Goal: Task Accomplishment & Management: Complete application form

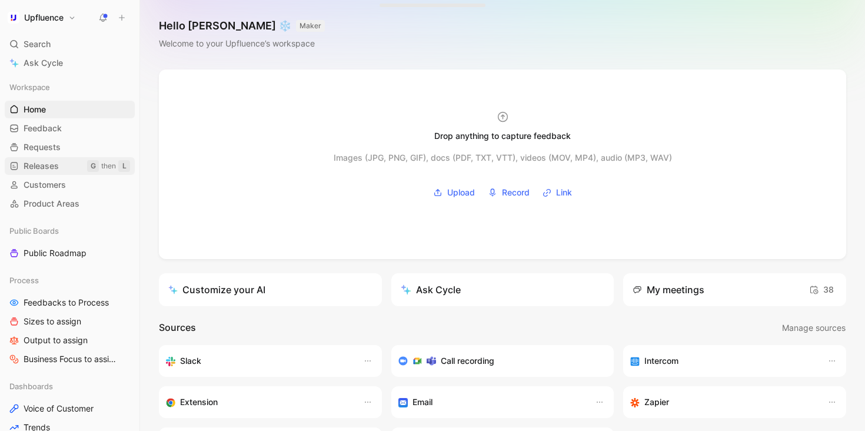
click at [50, 165] on span "Releases" at bounding box center [41, 166] width 35 height 12
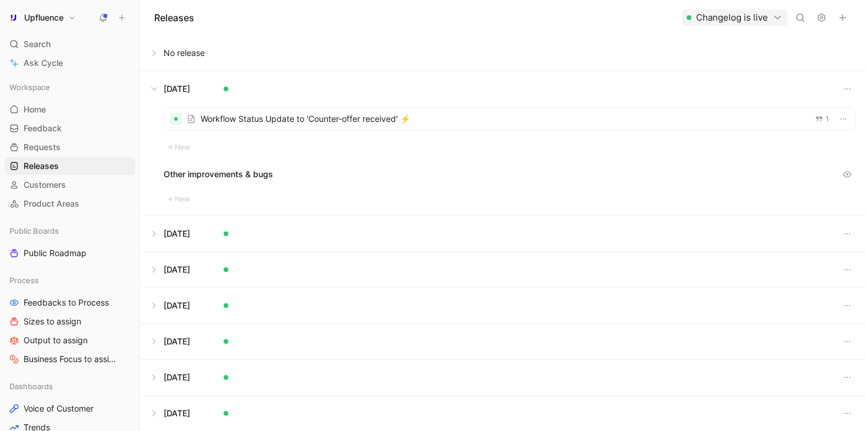
click at [154, 88] on button at bounding box center [503, 88] width 724 height 35
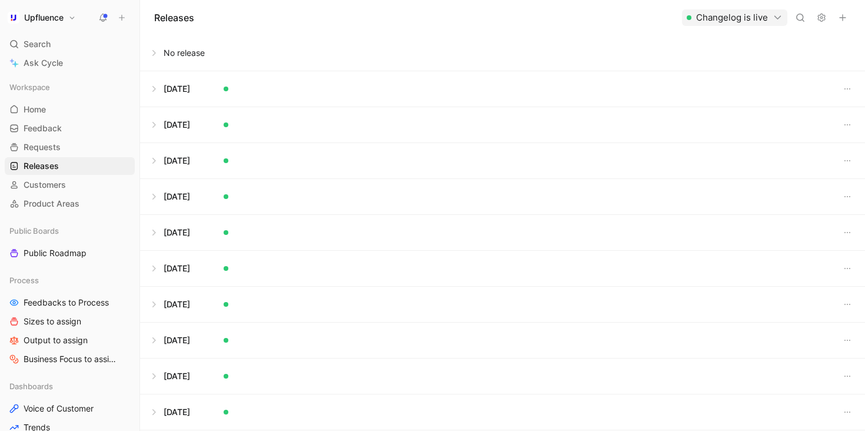
click at [151, 47] on button at bounding box center [503, 52] width 724 height 35
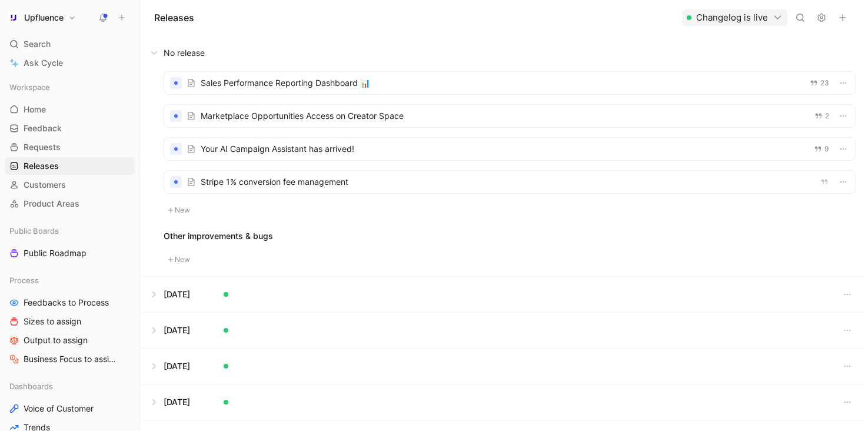
click at [306, 117] on div at bounding box center [509, 116] width 691 height 22
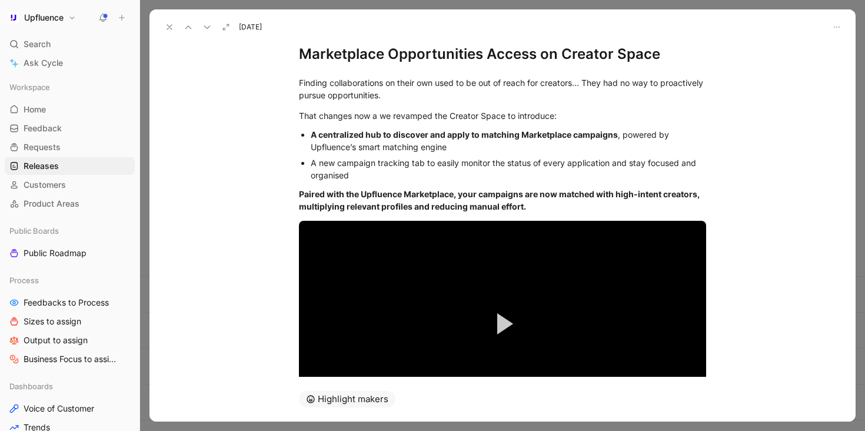
scroll to position [168, 0]
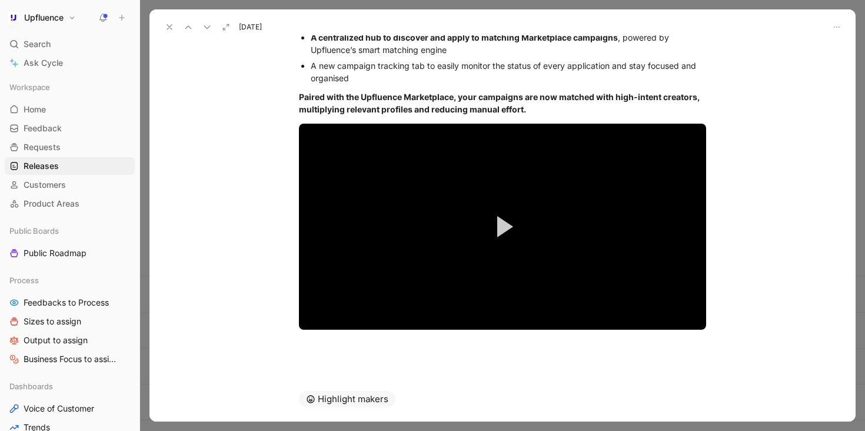
click at [164, 32] on button at bounding box center [169, 27] width 16 height 16
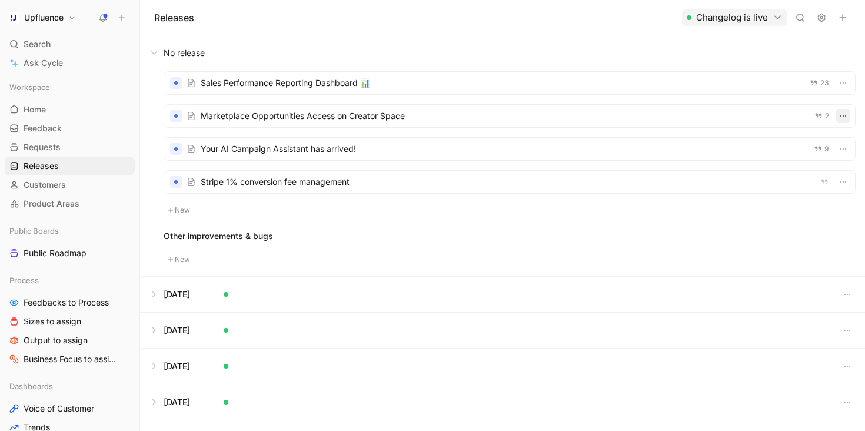
click at [842, 114] on icon "button" at bounding box center [843, 115] width 9 height 9
click at [711, 165] on div "New release" at bounding box center [709, 164] width 54 height 14
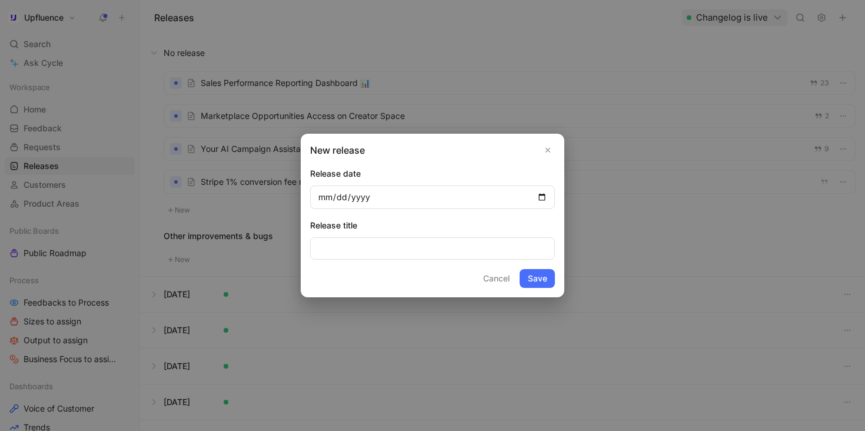
click at [350, 204] on input "date" at bounding box center [432, 197] width 245 height 24
click at [542, 198] on input "date" at bounding box center [432, 197] width 245 height 24
type input "[DATE]"
click at [540, 275] on button "Save" at bounding box center [537, 278] width 35 height 19
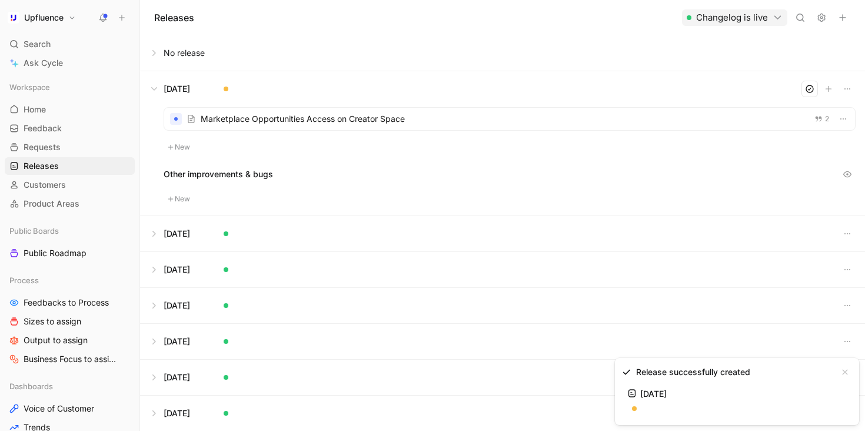
click at [520, 114] on div at bounding box center [509, 119] width 691 height 22
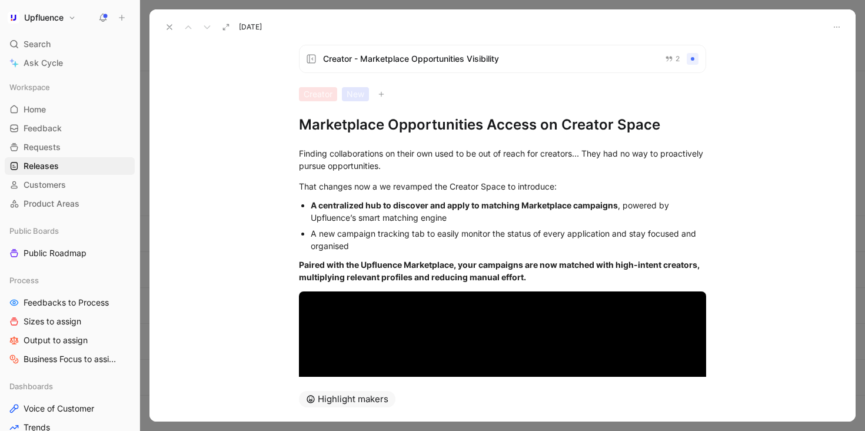
click at [164, 22] on button at bounding box center [169, 27] width 16 height 16
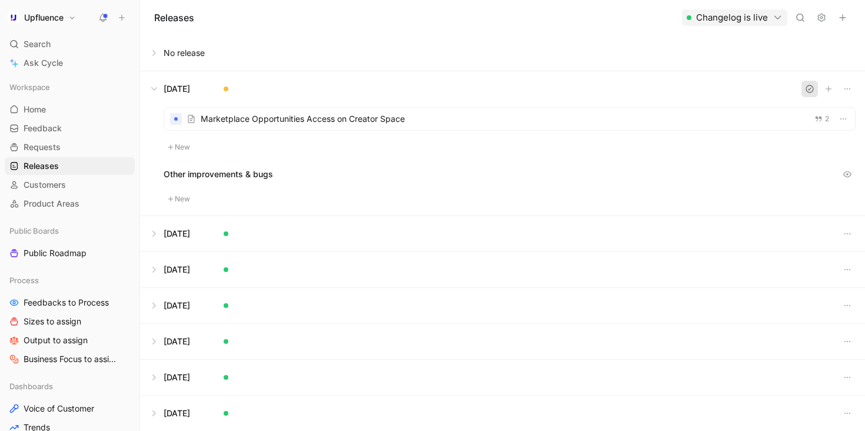
click at [812, 87] on icon "button" at bounding box center [809, 88] width 9 height 9
click at [300, 119] on div at bounding box center [509, 119] width 691 height 22
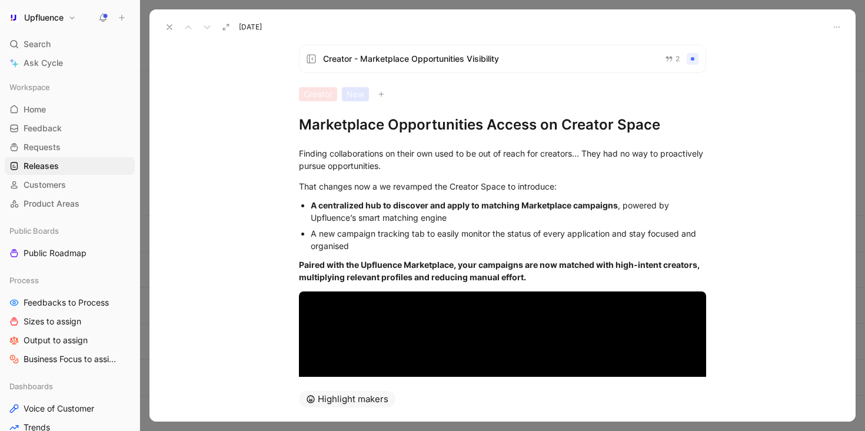
click at [170, 29] on icon at bounding box center [169, 26] width 9 height 9
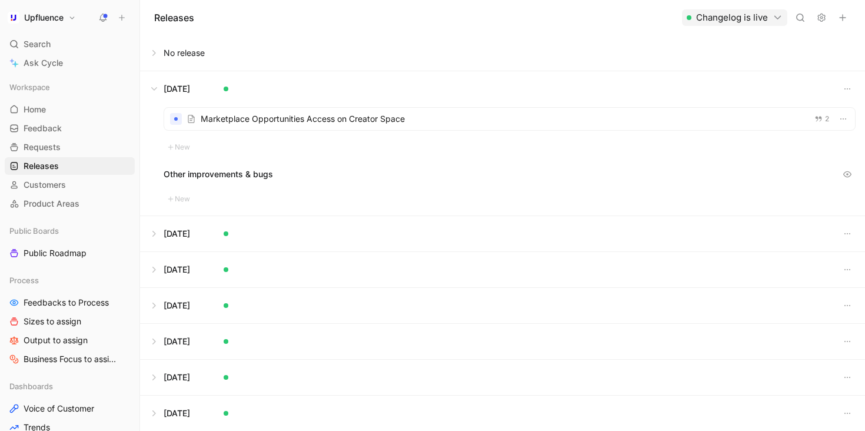
click at [105, 16] on use at bounding box center [103, 17] width 8 height 8
